Goal: Task Accomplishment & Management: Manage account settings

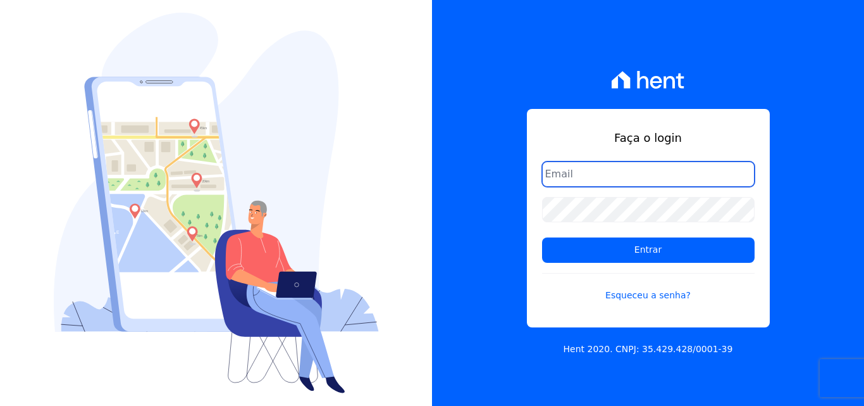
click at [590, 179] on input "email" at bounding box center [648, 173] width 213 height 25
click at [617, 180] on input "email" at bounding box center [648, 173] width 213 height 25
click at [588, 174] on input "email" at bounding box center [648, 173] width 213 height 25
click at [623, 166] on input "email" at bounding box center [648, 173] width 213 height 25
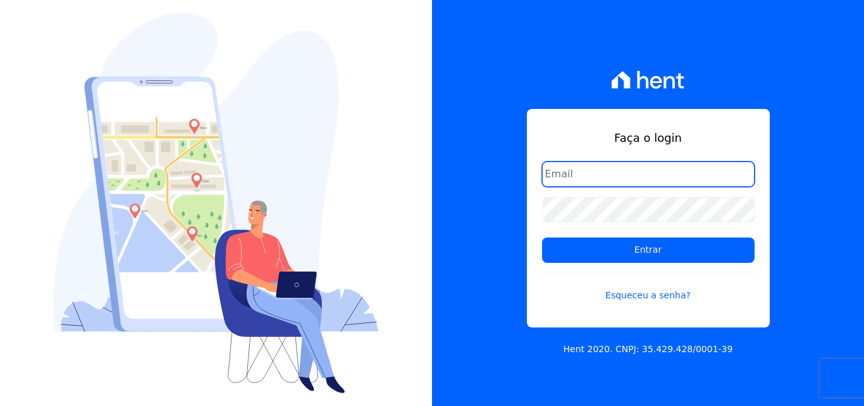
click at [685, 180] on input "email" at bounding box center [648, 173] width 213 height 25
click at [636, 173] on input "email" at bounding box center [648, 173] width 213 height 25
type input "a"
type input "A"
type input "[PERSON_NAME][EMAIL_ADDRESS][DOMAIN_NAME]"
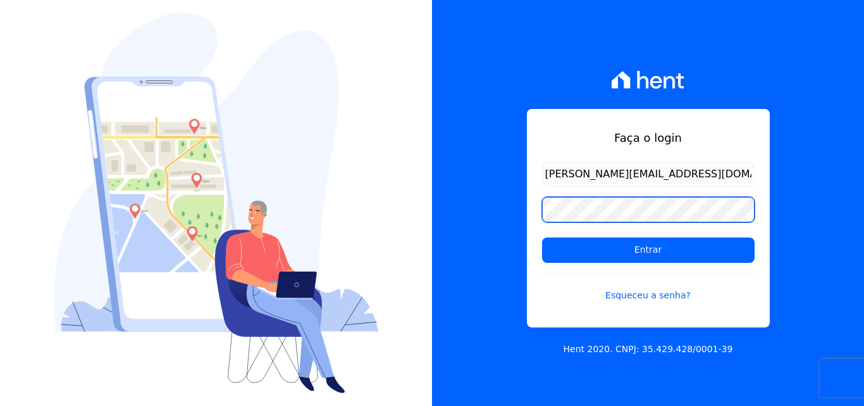
click at [494, 211] on div "Faça o login [PERSON_NAME][EMAIL_ADDRESS][DOMAIN_NAME] Entrar Esqueceu a senha?…" at bounding box center [648, 203] width 432 height 406
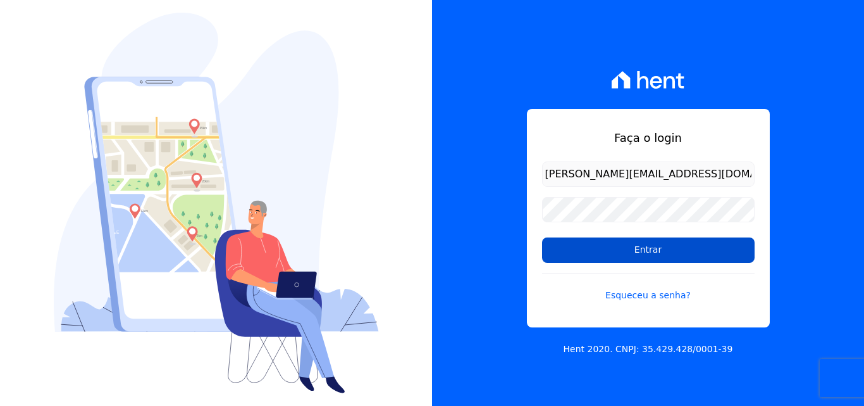
click at [665, 245] on input "Entrar" at bounding box center [648, 249] width 213 height 25
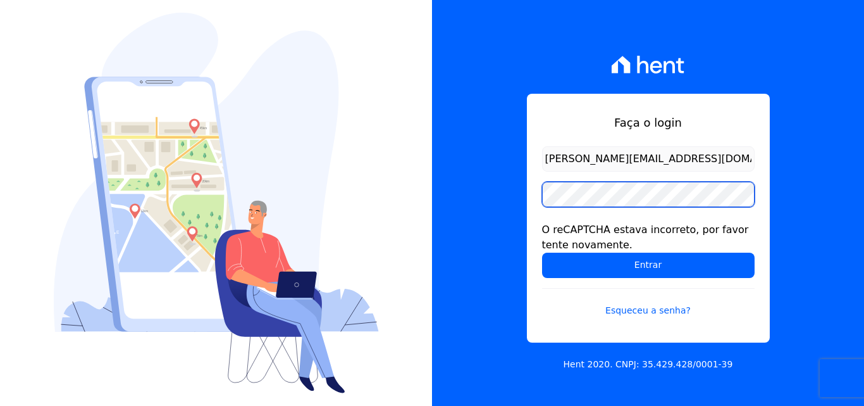
click at [533, 194] on div "Faça o login andrea@tsengenharia.com O reCAPTCHA estava incorreto, por favor te…" at bounding box center [648, 218] width 243 height 249
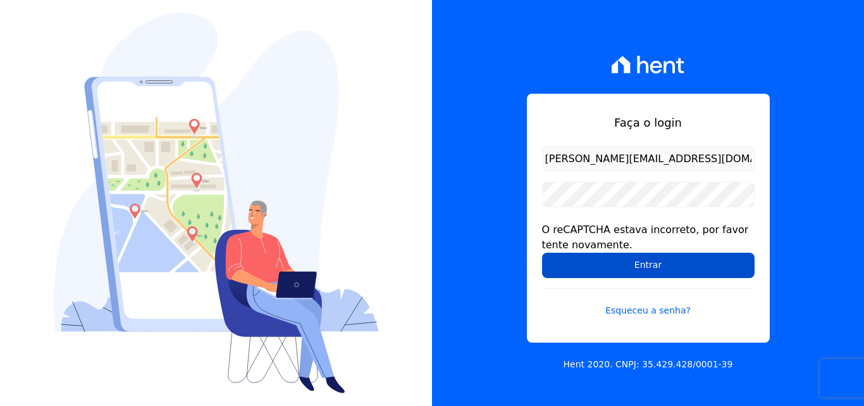
click at [647, 271] on input "Entrar" at bounding box center [648, 264] width 213 height 25
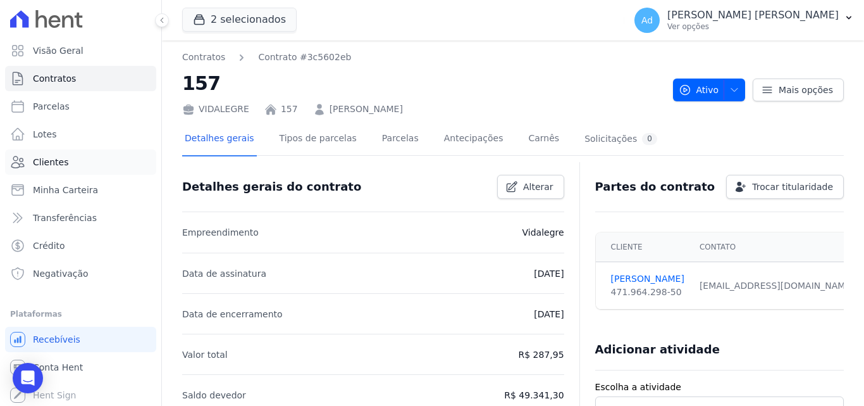
click at [61, 164] on span "Clientes" at bounding box center [50, 162] width 35 height 13
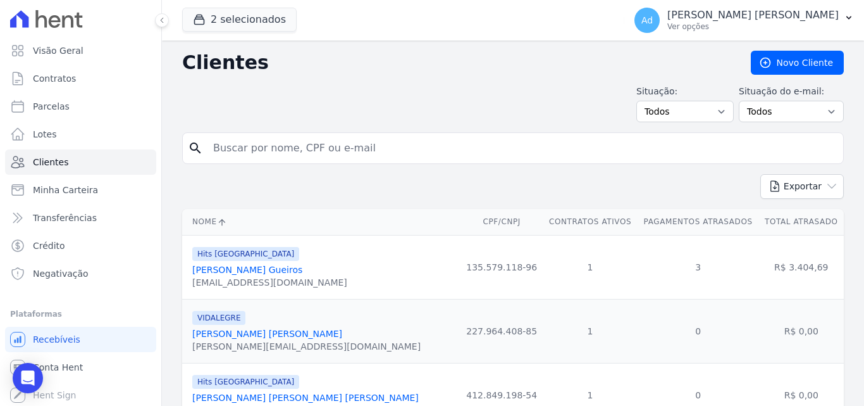
click at [239, 147] on input "search" at bounding box center [522, 147] width 633 height 25
type input "[PERSON_NAME]"
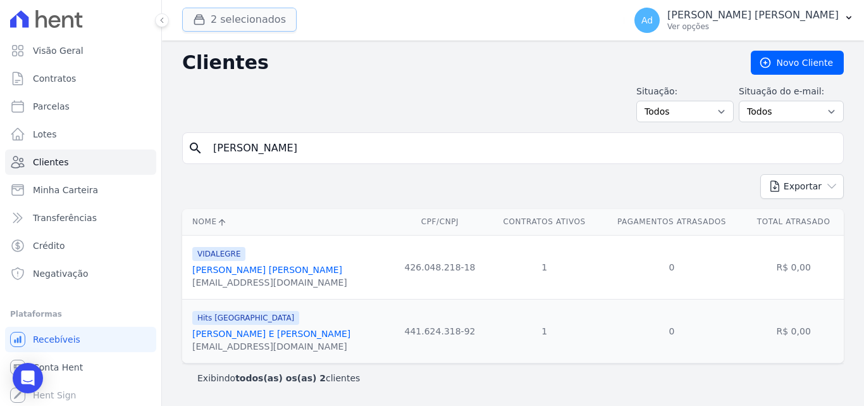
click at [259, 15] on button "2 selecionados" at bounding box center [239, 20] width 115 height 24
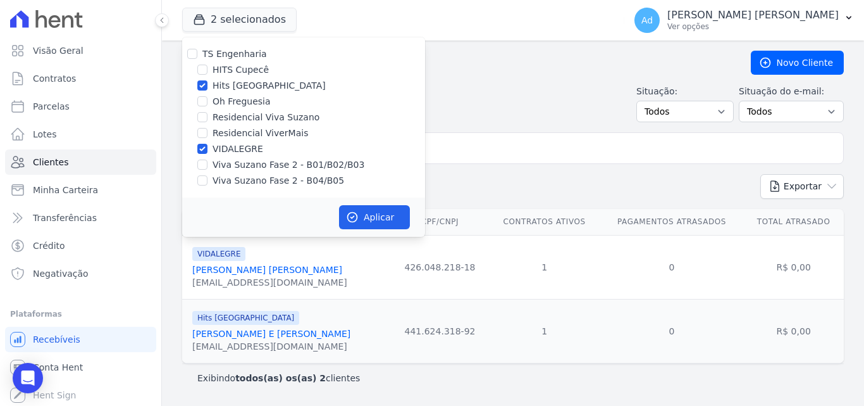
click at [233, 143] on label "VIDALEGRE" at bounding box center [238, 148] width 51 height 13
click at [208, 144] on input "VIDALEGRE" at bounding box center [202, 149] width 10 height 10
checkbox input "false"
click at [208, 84] on div "Hits Vila Santa Catarina" at bounding box center [303, 85] width 243 height 13
click at [202, 87] on input "Hits Vila Santa Catarina" at bounding box center [202, 85] width 10 height 10
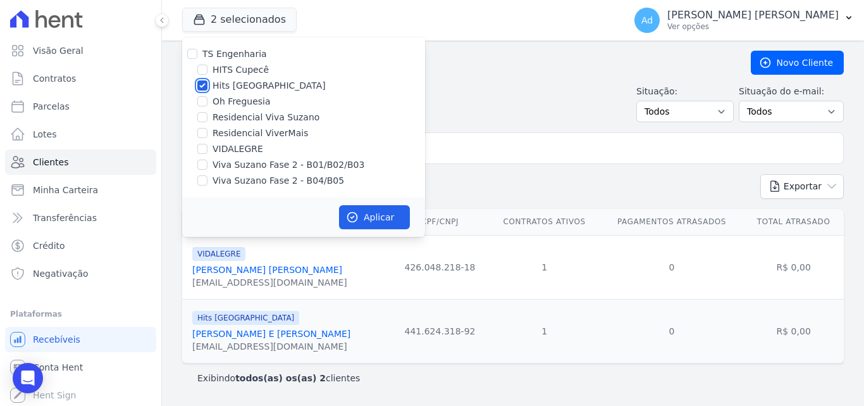
checkbox input "false"
click at [254, 170] on label "Viva Suzano Fase 2 - B01/B02/B03" at bounding box center [289, 164] width 152 height 13
click at [208, 170] on input "Viva Suzano Fase 2 - B01/B02/B03" at bounding box center [202, 164] width 10 height 10
checkbox input "true"
drag, startPoint x: 250, startPoint y: 185, endPoint x: 333, endPoint y: 187, distance: 83.5
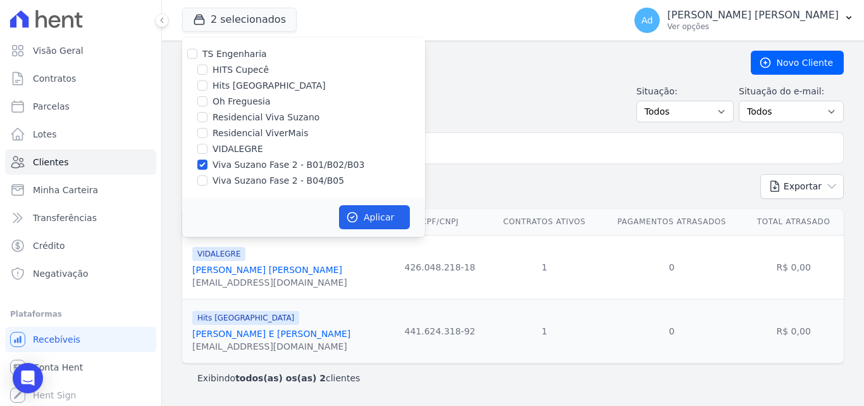
click at [251, 185] on label "Viva Suzano Fase 2 - B04/B05" at bounding box center [279, 180] width 132 height 13
click at [208, 185] on input "Viva Suzano Fase 2 - B04/B05" at bounding box center [202, 180] width 10 height 10
checkbox input "true"
click at [389, 226] on button "Aplicar" at bounding box center [374, 217] width 71 height 24
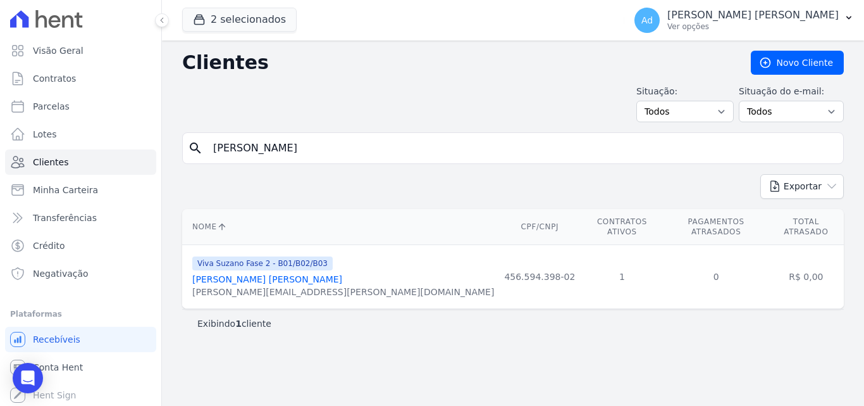
click at [277, 275] on link "Amanda De Oliveira Augusto" at bounding box center [267, 279] width 150 height 10
click at [269, 285] on div "amanda.augusto@valemobi.com.br" at bounding box center [343, 291] width 302 height 13
click at [278, 275] on link "Amanda De Oliveira Augusto" at bounding box center [267, 279] width 150 height 10
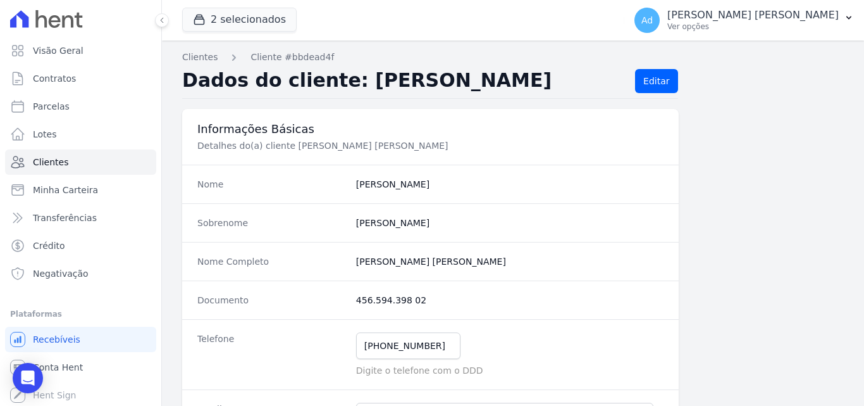
scroll to position [778, 0]
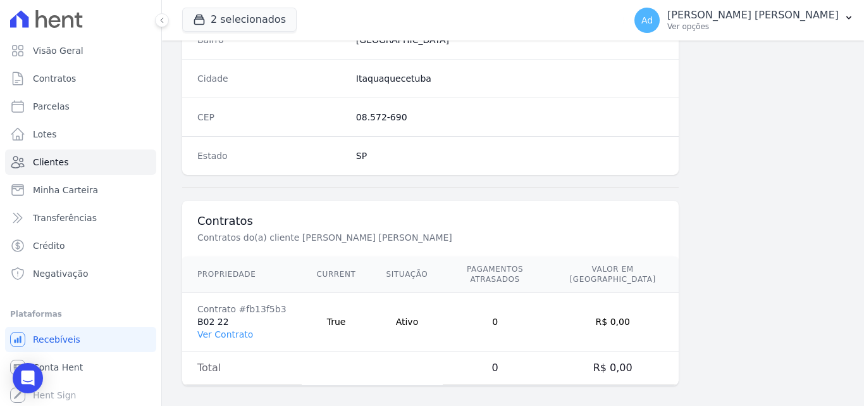
click at [227, 329] on link "Ver Contrato" at bounding box center [225, 334] width 56 height 10
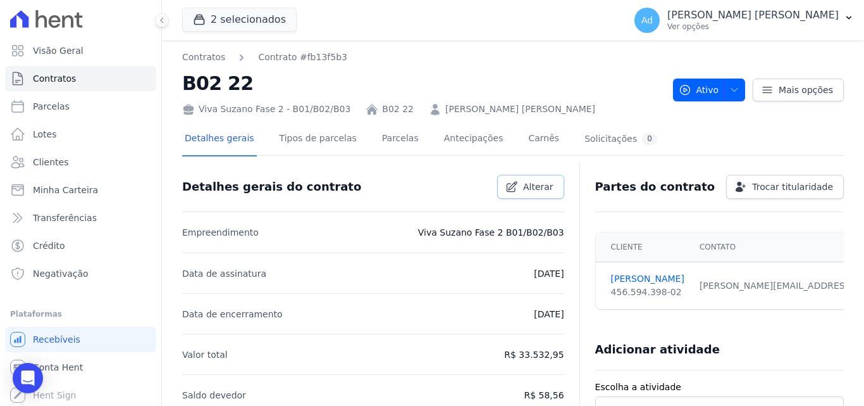
click at [517, 188] on link "Alterar" at bounding box center [530, 187] width 67 height 24
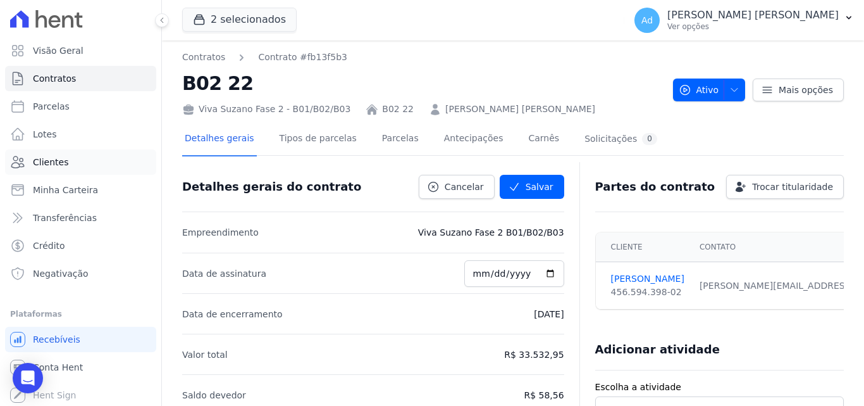
click at [35, 151] on link "Clientes" at bounding box center [80, 161] width 151 height 25
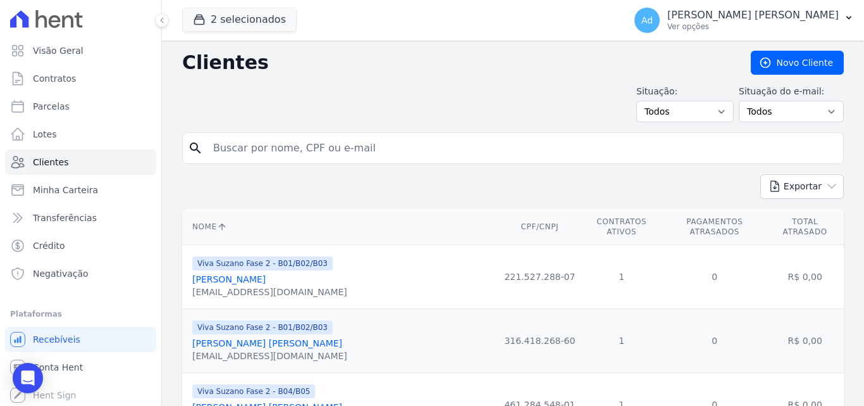
click at [390, 146] on input "search" at bounding box center [522, 147] width 633 height 25
type input "amanda"
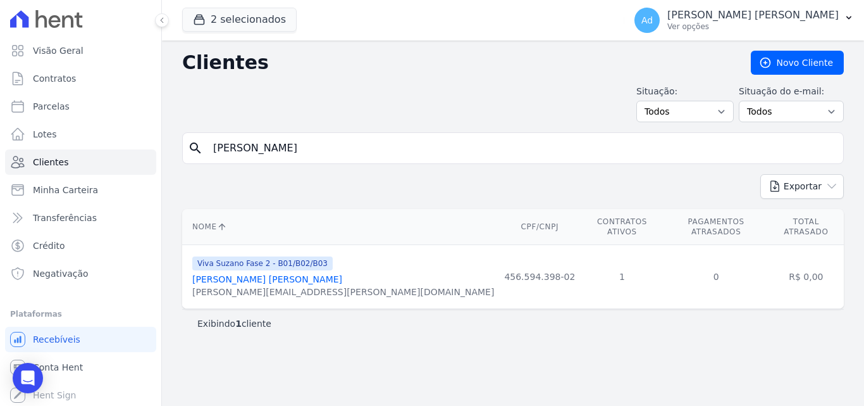
click at [285, 274] on link "Amanda De Oliveira Augusto" at bounding box center [267, 279] width 150 height 10
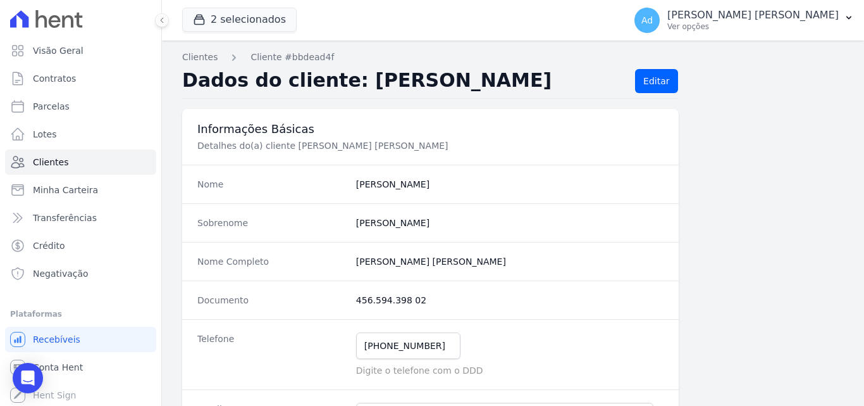
click at [626, 80] on div "Dados do cliente: AMANDA AUGUSTO Editar" at bounding box center [430, 84] width 496 height 30
click at [652, 79] on link "Editar" at bounding box center [656, 81] width 42 height 24
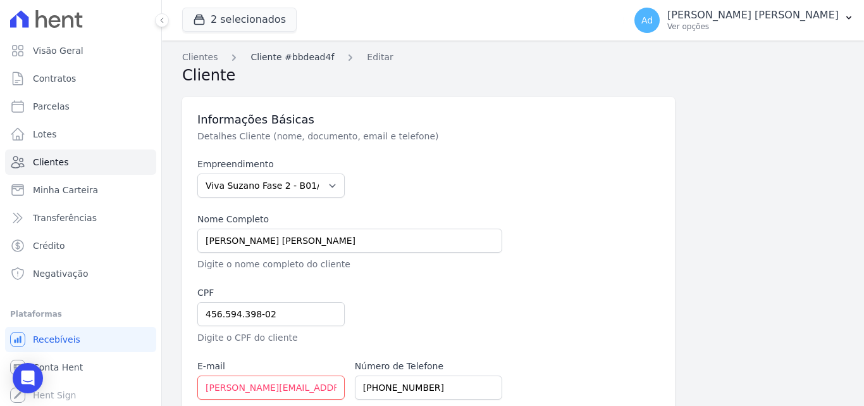
click at [285, 56] on link "Cliente #bbdead4f" at bounding box center [293, 57] width 84 height 13
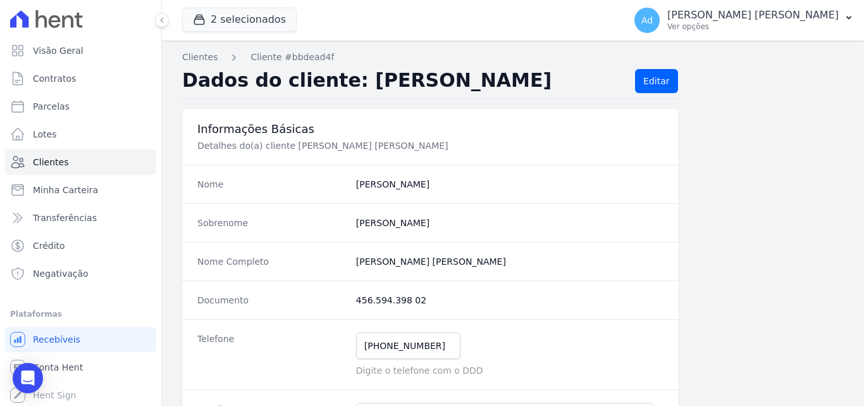
scroll to position [778, 0]
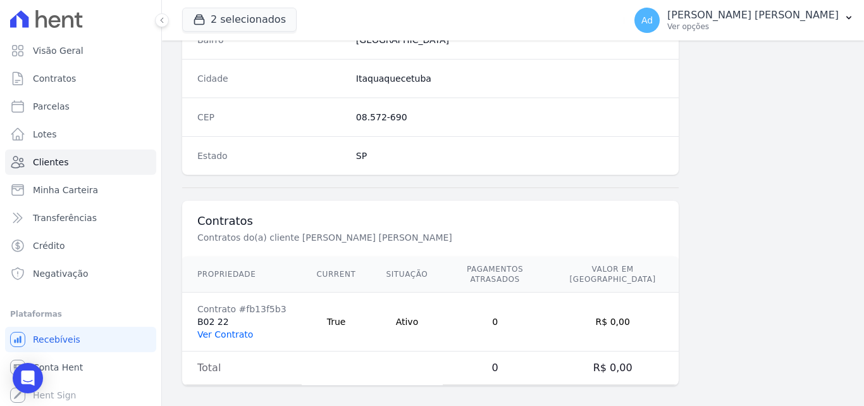
click at [244, 329] on link "Ver Contrato" at bounding box center [225, 334] width 56 height 10
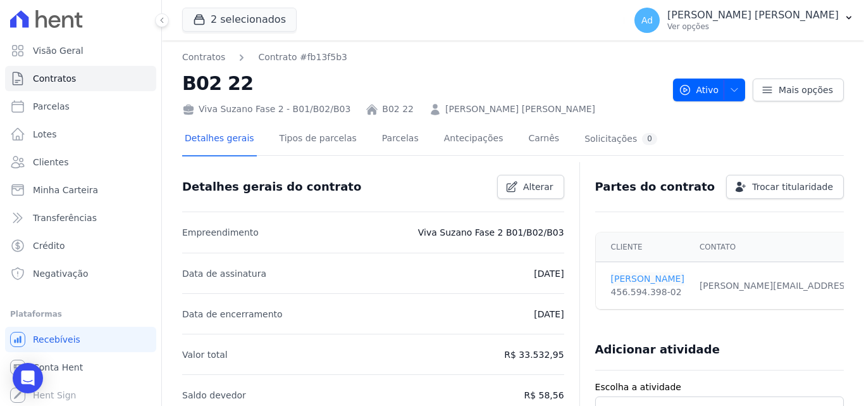
click at [668, 276] on link "AMANDA AUGUSTO" at bounding box center [647, 278] width 73 height 13
click at [791, 284] on div "amanda.augusto@valemobi.com.br Email e telefone não confirmados." at bounding box center [857, 285] width 314 height 13
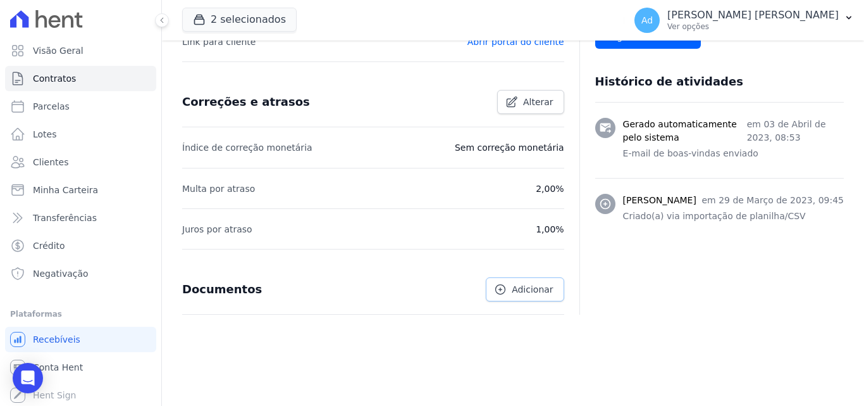
click at [530, 288] on span "Adicionar" at bounding box center [532, 289] width 41 height 13
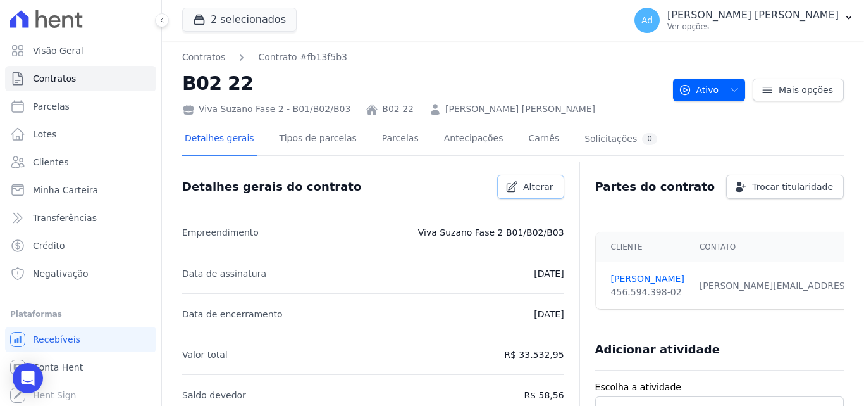
click at [539, 186] on span "Alterar" at bounding box center [538, 186] width 30 height 13
click at [330, 144] on link "Tipos de parcelas" at bounding box center [318, 140] width 82 height 34
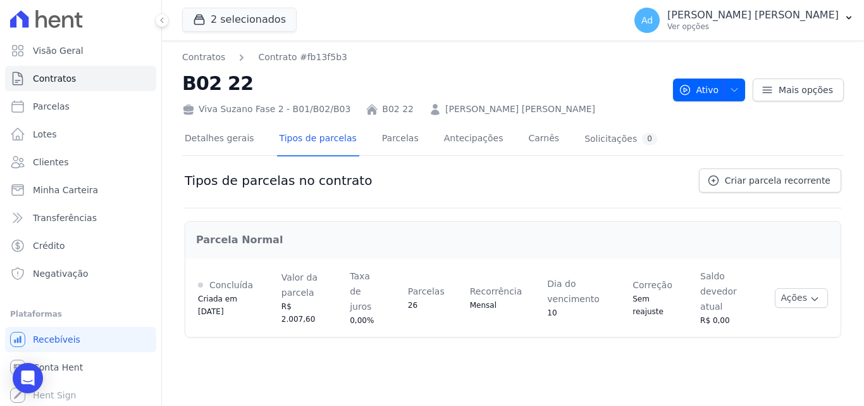
click at [404, 139] on div "Detalhes gerais Tipos de parcelas Parcelas Antecipações Carnês Solicitações 0" at bounding box center [421, 140] width 478 height 34
click at [380, 137] on link "Parcelas" at bounding box center [401, 140] width 42 height 34
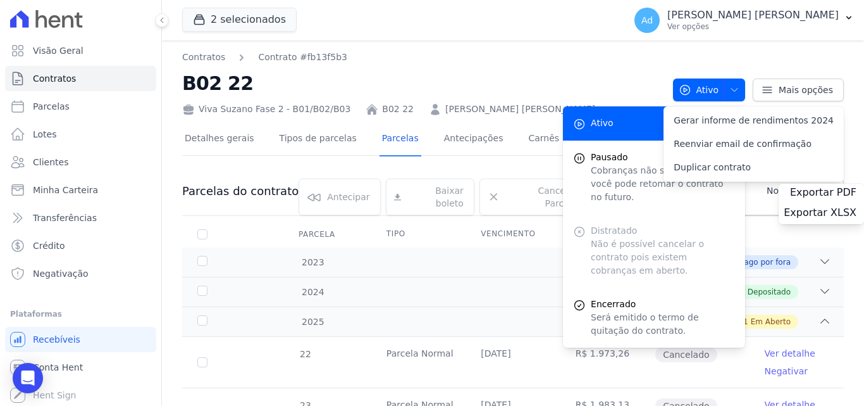
click at [463, 137] on link "Antecipações" at bounding box center [474, 140] width 65 height 34
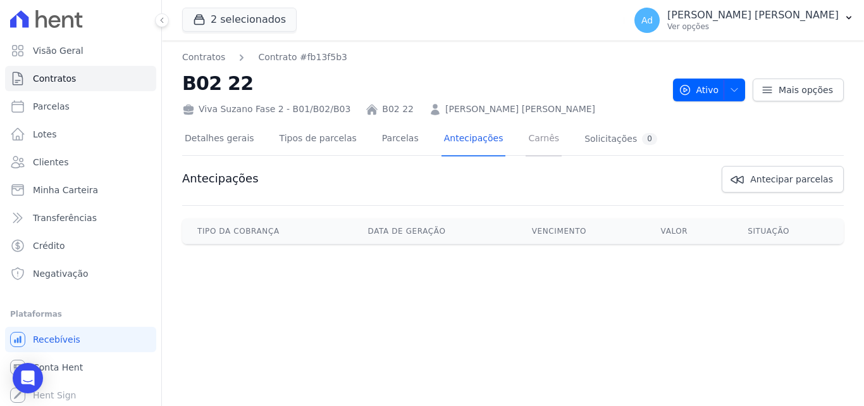
click at [526, 144] on link "Carnês" at bounding box center [544, 140] width 36 height 34
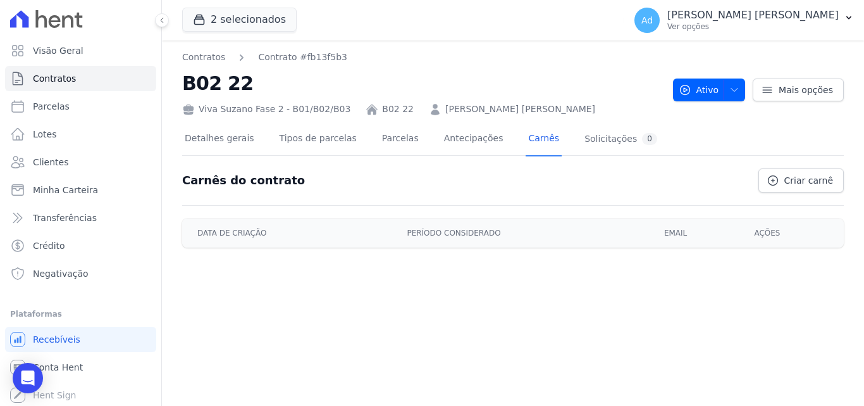
click at [531, 117] on div "Detalhes gerais Tipos de parcelas Parcelas Antecipações Carnês Solicitações 0 C…" at bounding box center [513, 182] width 662 height 132
click at [531, 111] on link "AMANDA DE OLIVEIRA AUGUSTO" at bounding box center [520, 108] width 150 height 13
click at [810, 92] on span "Mais opções" at bounding box center [806, 90] width 54 height 13
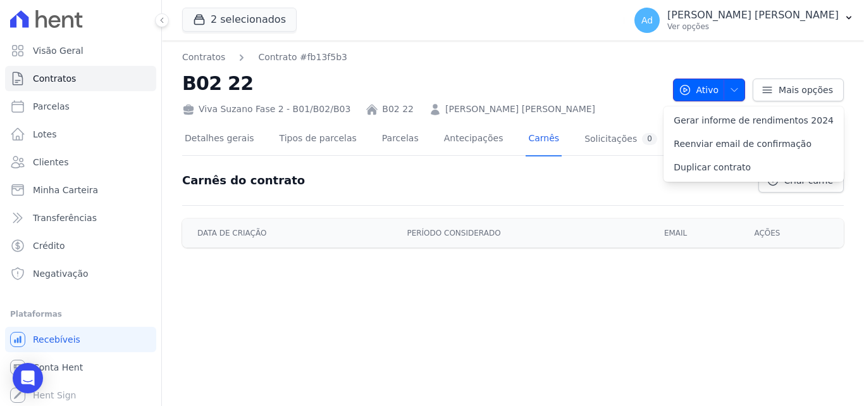
click at [746, 87] on button "Ativo" at bounding box center [709, 89] width 73 height 23
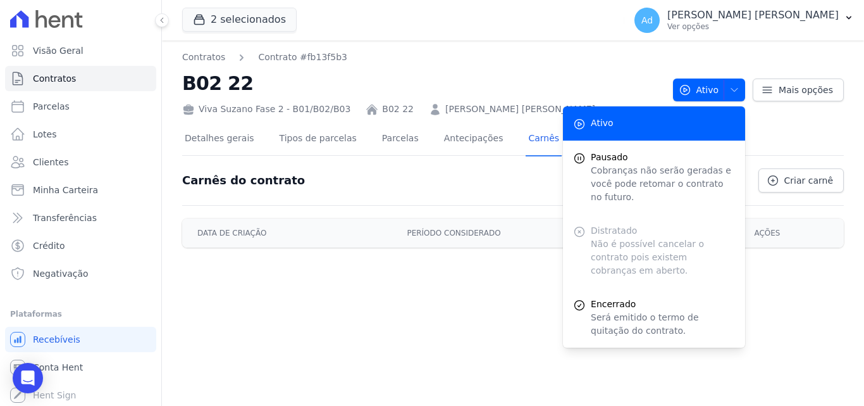
drag, startPoint x: 724, startPoint y: 396, endPoint x: 740, endPoint y: 334, distance: 64.1
click at [724, 395] on div "Contratos Contrato #fb13f5b3 B02 22 Viva Suzano Fase 2 - B01/B02/B03 B02 22 AMA…" at bounding box center [513, 222] width 702 height 365
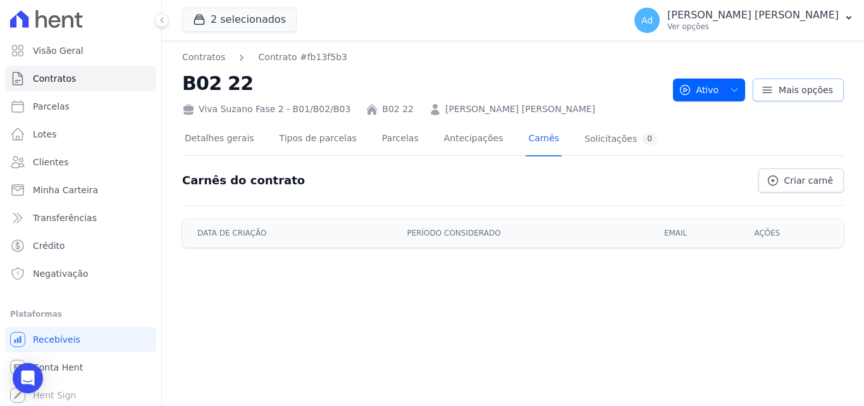
click at [809, 96] on span "Mais opções" at bounding box center [806, 90] width 54 height 13
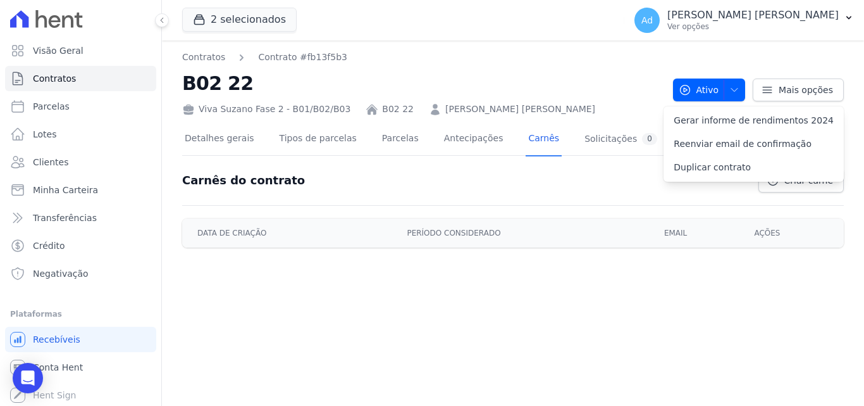
click at [610, 47] on div "Contratos Contrato #fb13f5b3 B02 22 Viva Suzano Fase 2 - B01/B02/B03 B02 22 AMA…" at bounding box center [513, 222] width 702 height 365
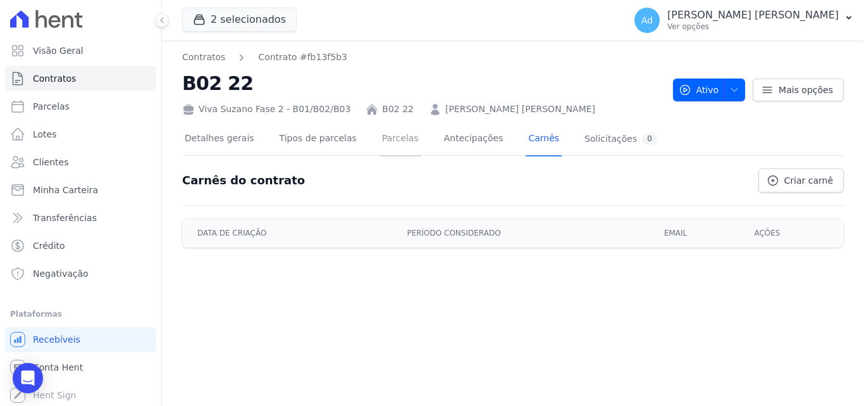
click at [381, 145] on link "Parcelas" at bounding box center [401, 140] width 42 height 34
